Goal: Communication & Community: Connect with others

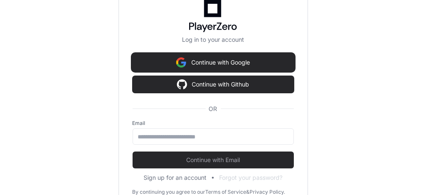
click at [232, 61] on button "Continue with Google" at bounding box center [213, 62] width 161 height 17
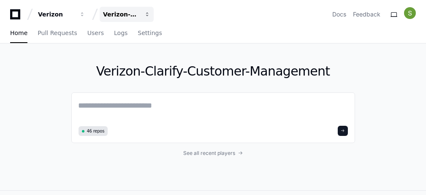
click at [147, 14] on span "button" at bounding box center [148, 14] width 6 height 6
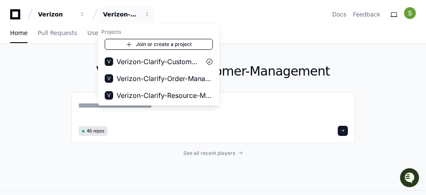
click at [173, 46] on link "Join or create a project" at bounding box center [159, 44] width 108 height 11
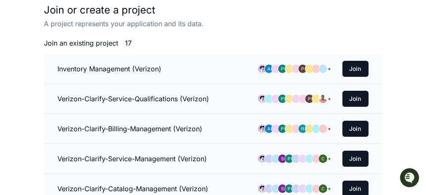
scroll to position [317, 0]
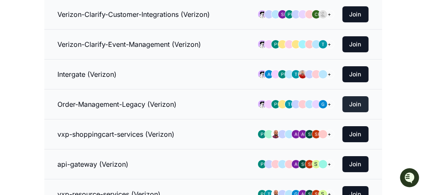
click at [357, 97] on button "Join" at bounding box center [356, 104] width 26 height 16
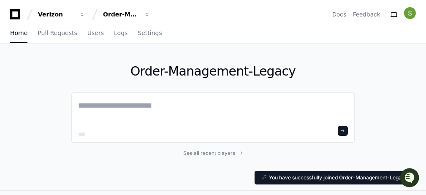
click at [213, 101] on textarea at bounding box center [214, 112] width 270 height 24
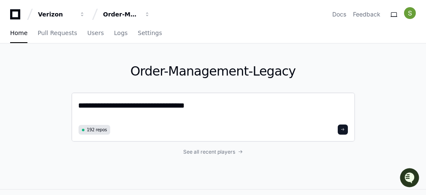
type textarea "**********"
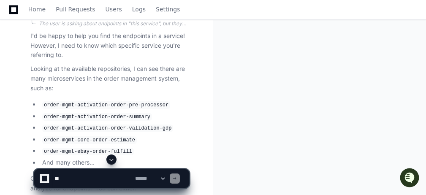
scroll to position [134, 0]
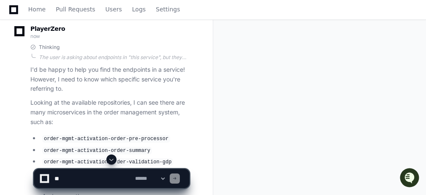
click at [97, 180] on textarea at bounding box center [93, 178] width 81 height 19
